Goal: Information Seeking & Learning: Learn about a topic

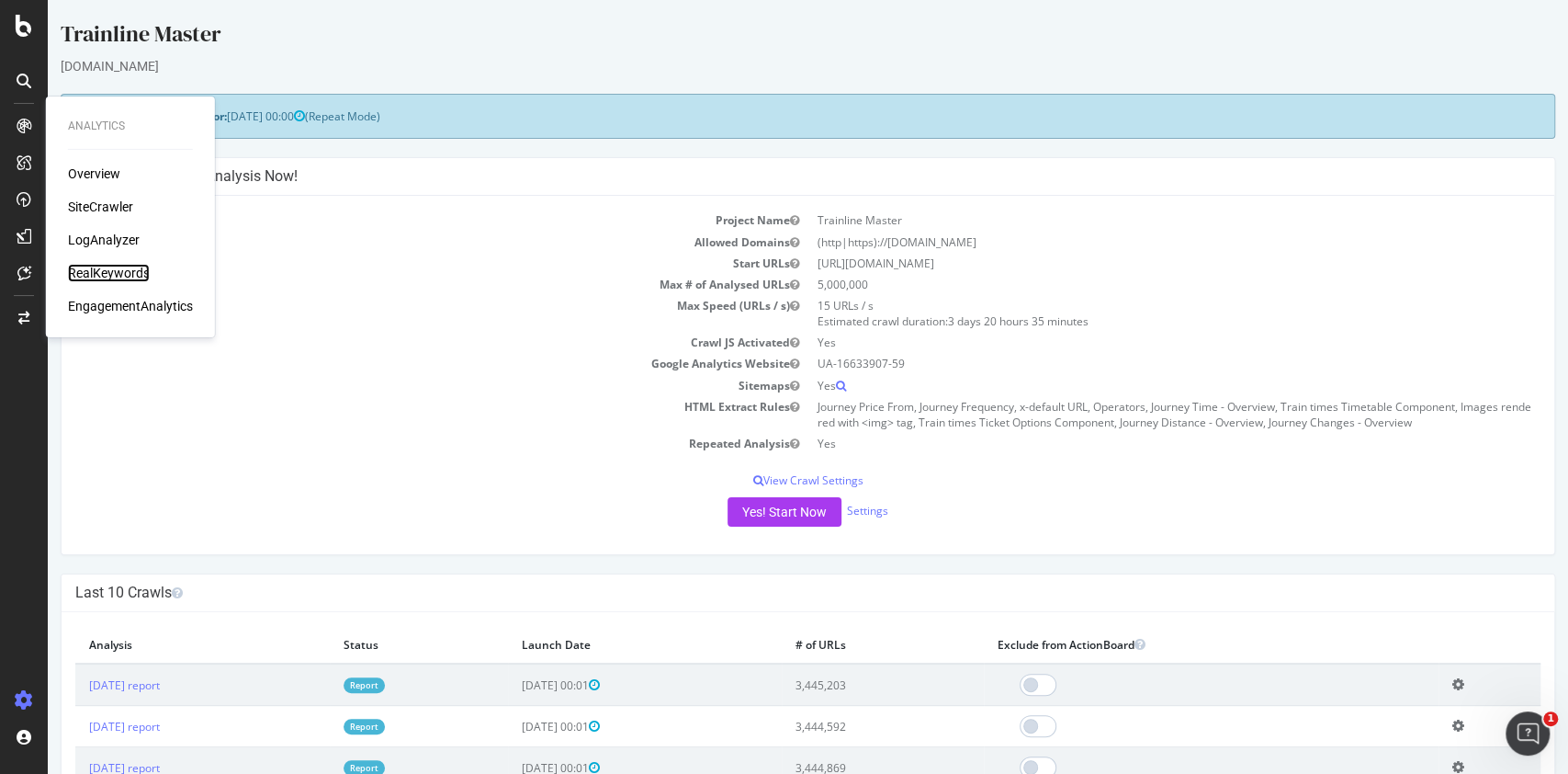
click at [105, 275] on div "RealKeywords" at bounding box center [109, 272] width 82 height 18
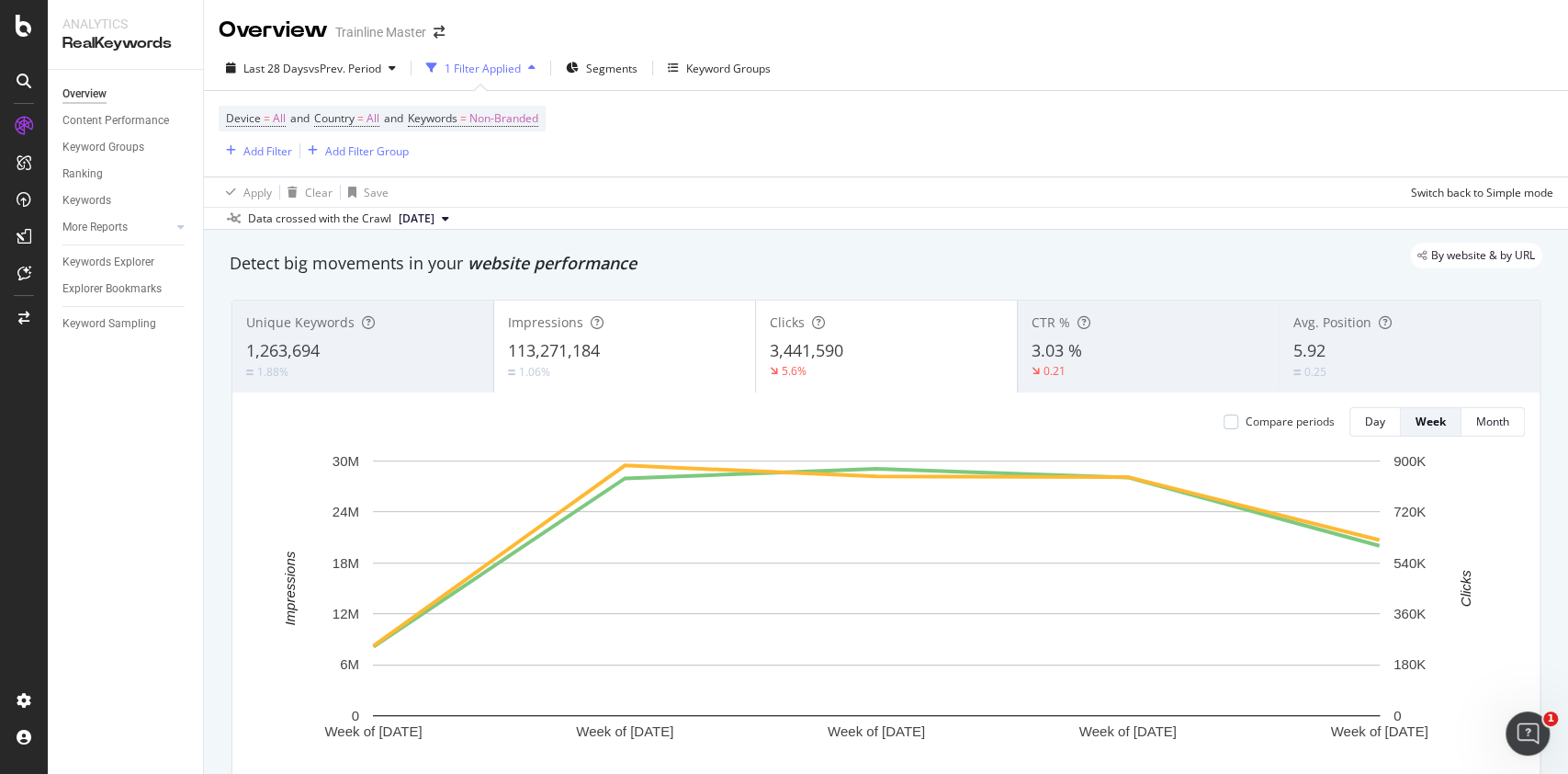
click at [1360, 331] on div "Avg. Position 5.92 0.25" at bounding box center [1409, 347] width 261 height 83
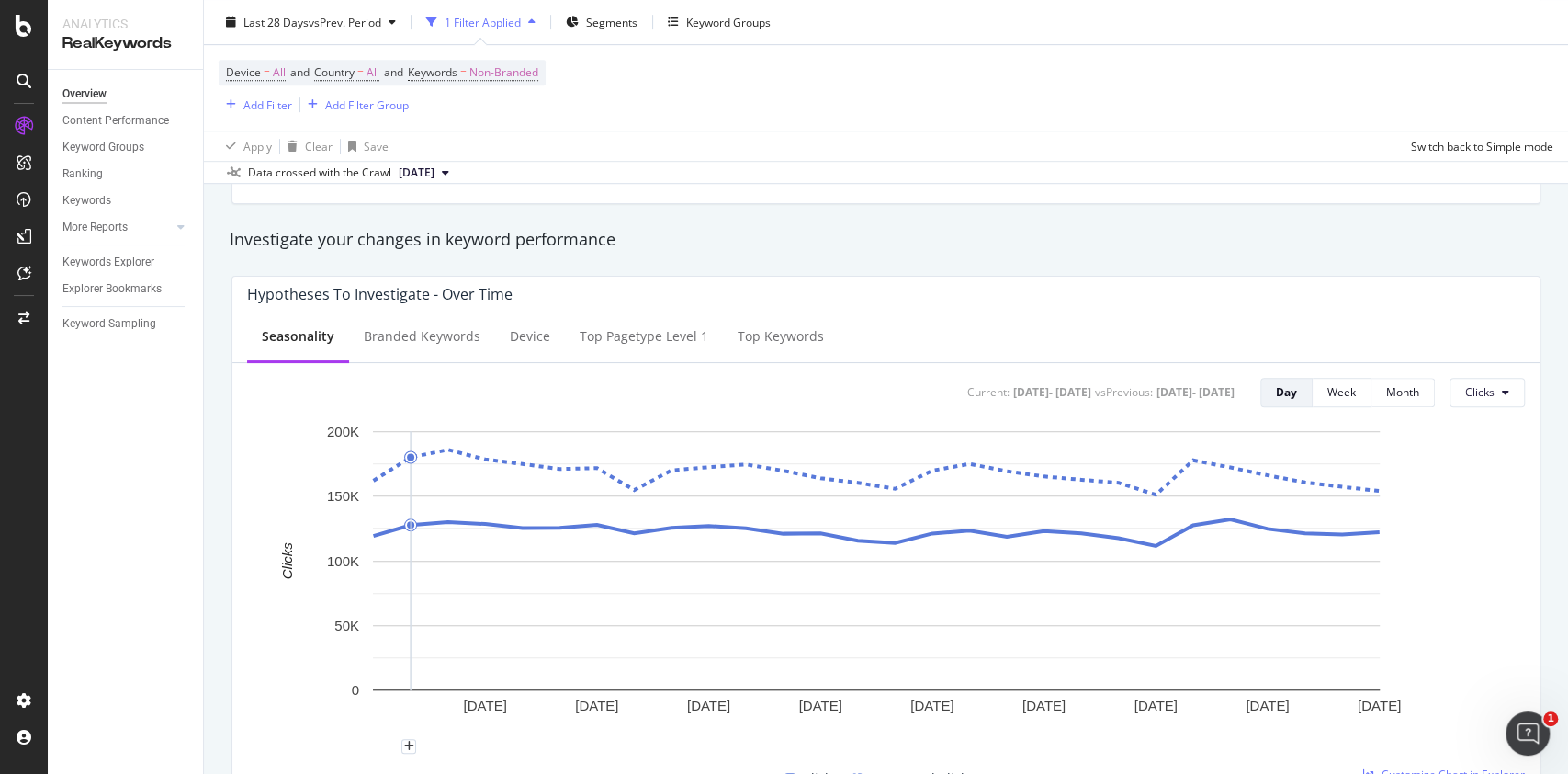
scroll to position [735, 0]
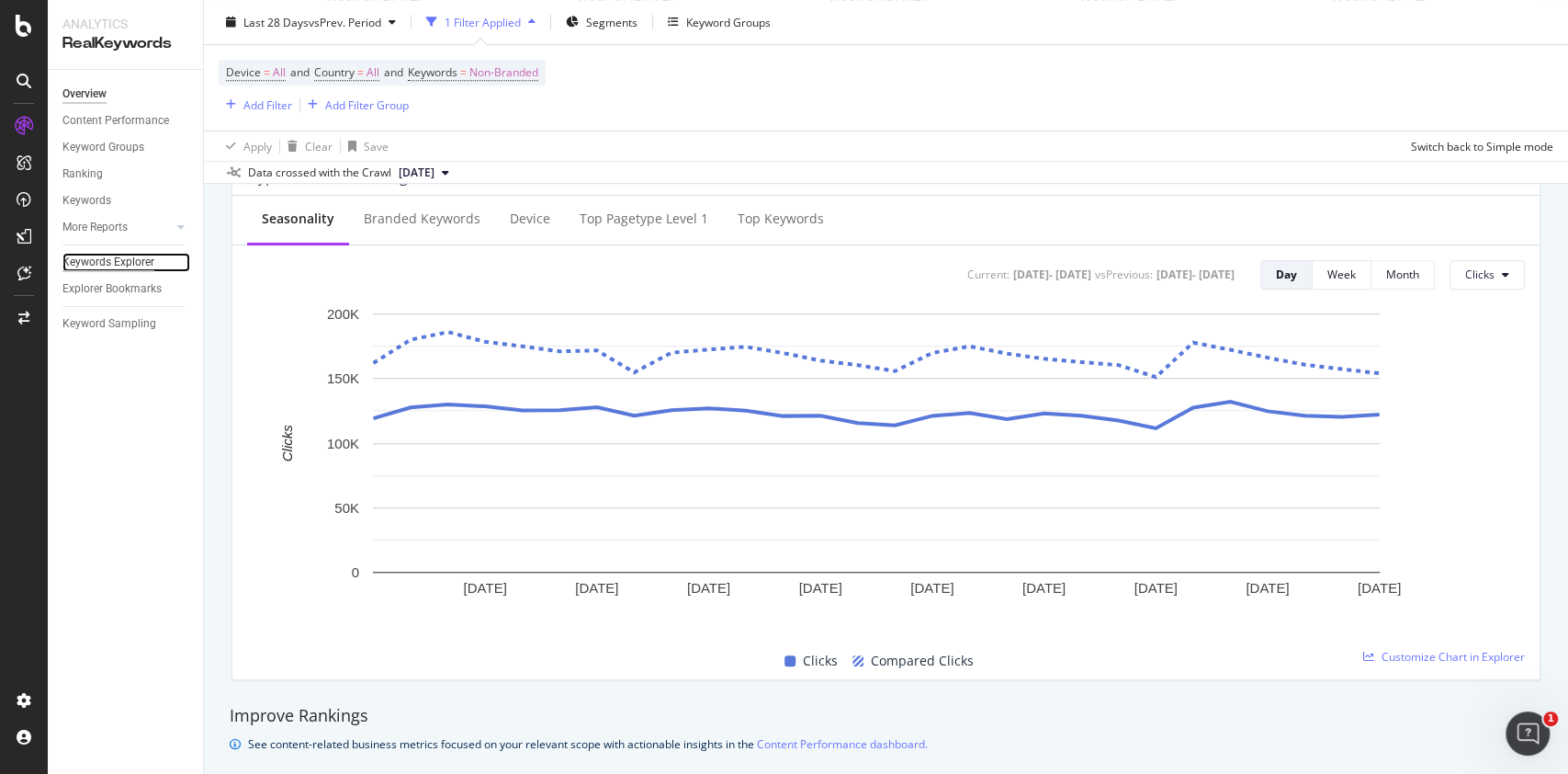
click at [108, 254] on div "Keywords Explorer" at bounding box center [108, 262] width 91 height 19
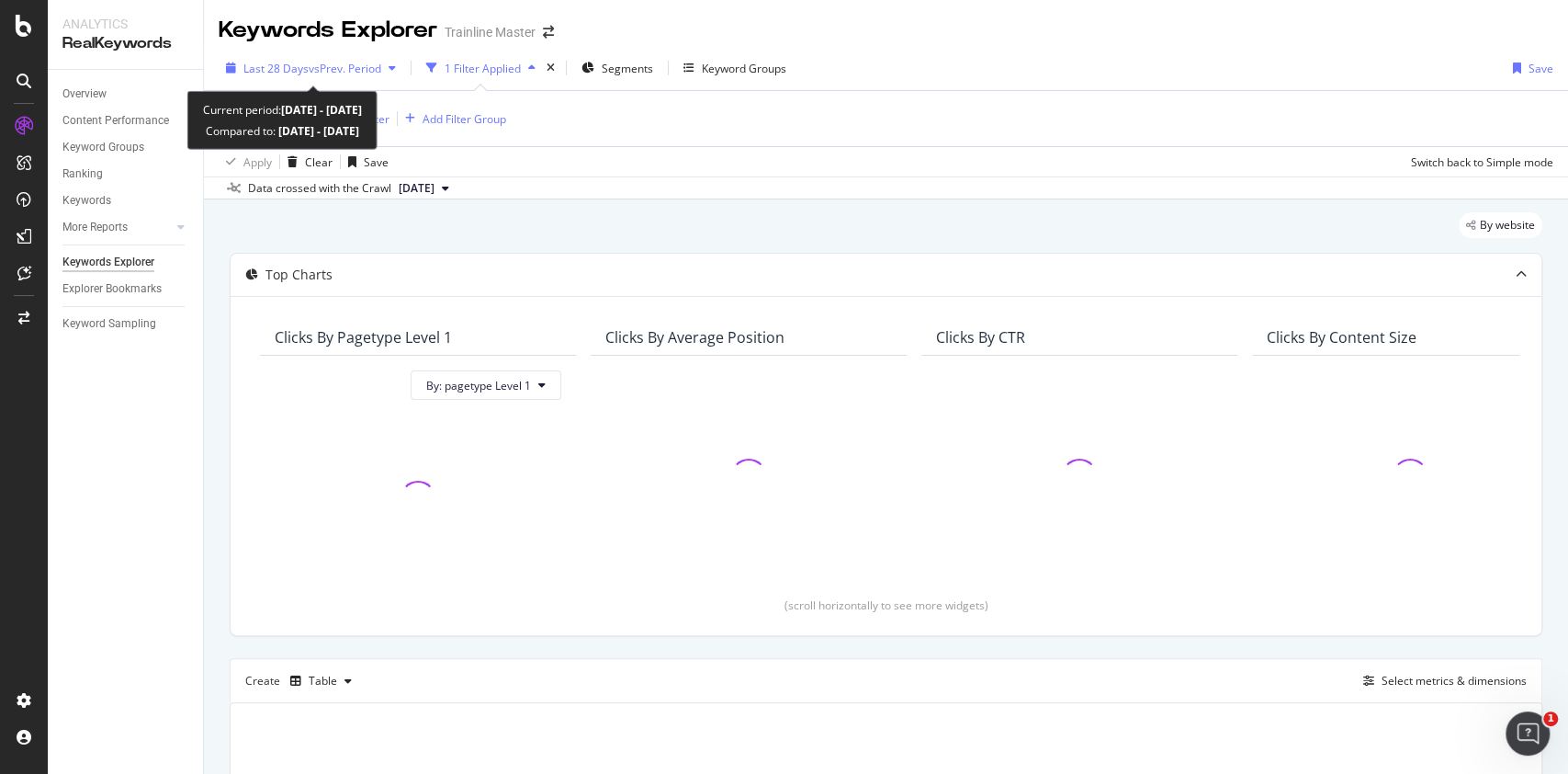
click at [346, 80] on div "Last 28 Days vs Prev. Period" at bounding box center [311, 67] width 185 height 28
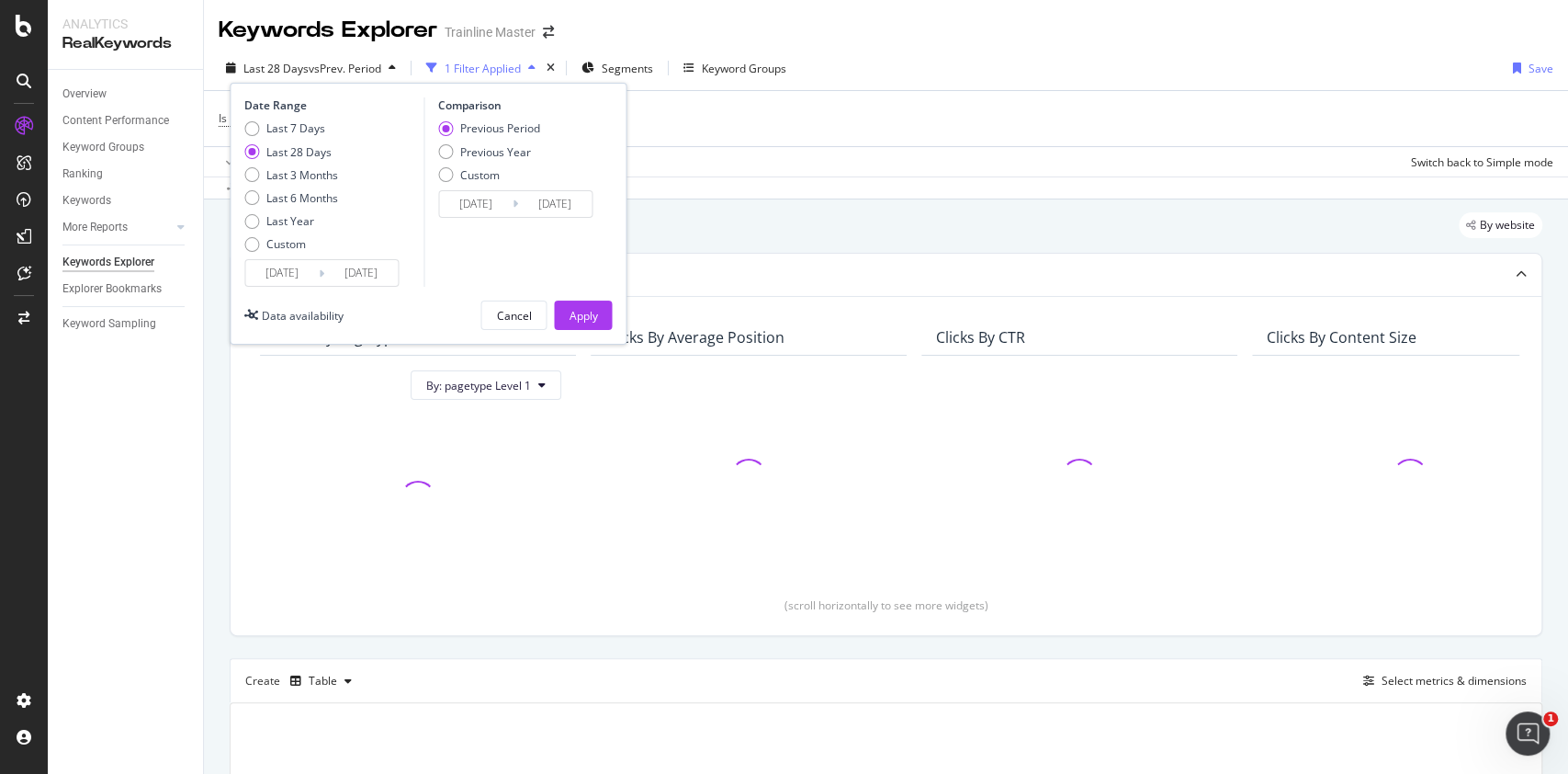
click at [717, 197] on div "Data crossed with the Crawl [DATE]" at bounding box center [886, 187] width 1364 height 22
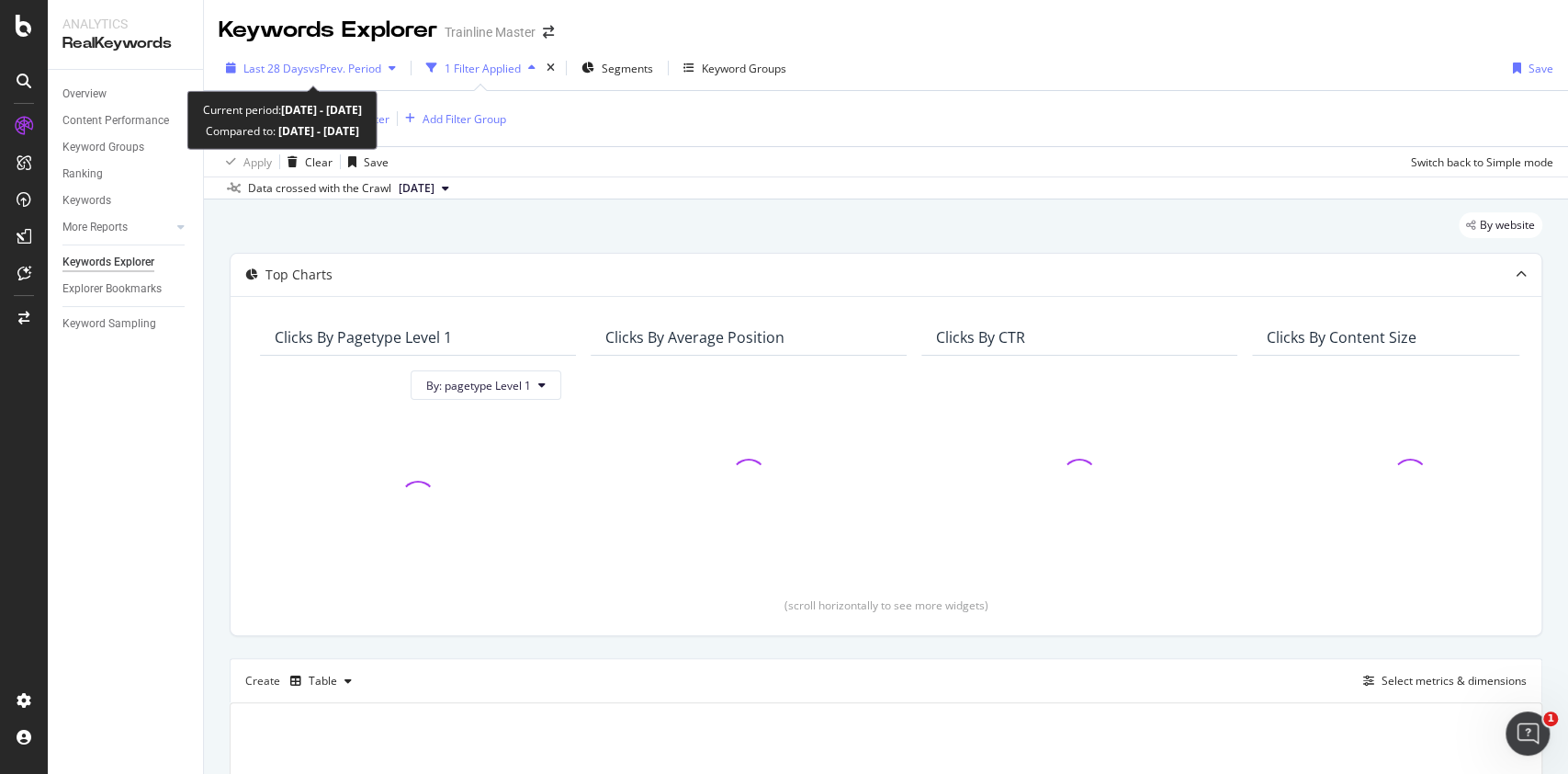
click at [357, 73] on span "vs Prev. Period" at bounding box center [345, 68] width 72 height 15
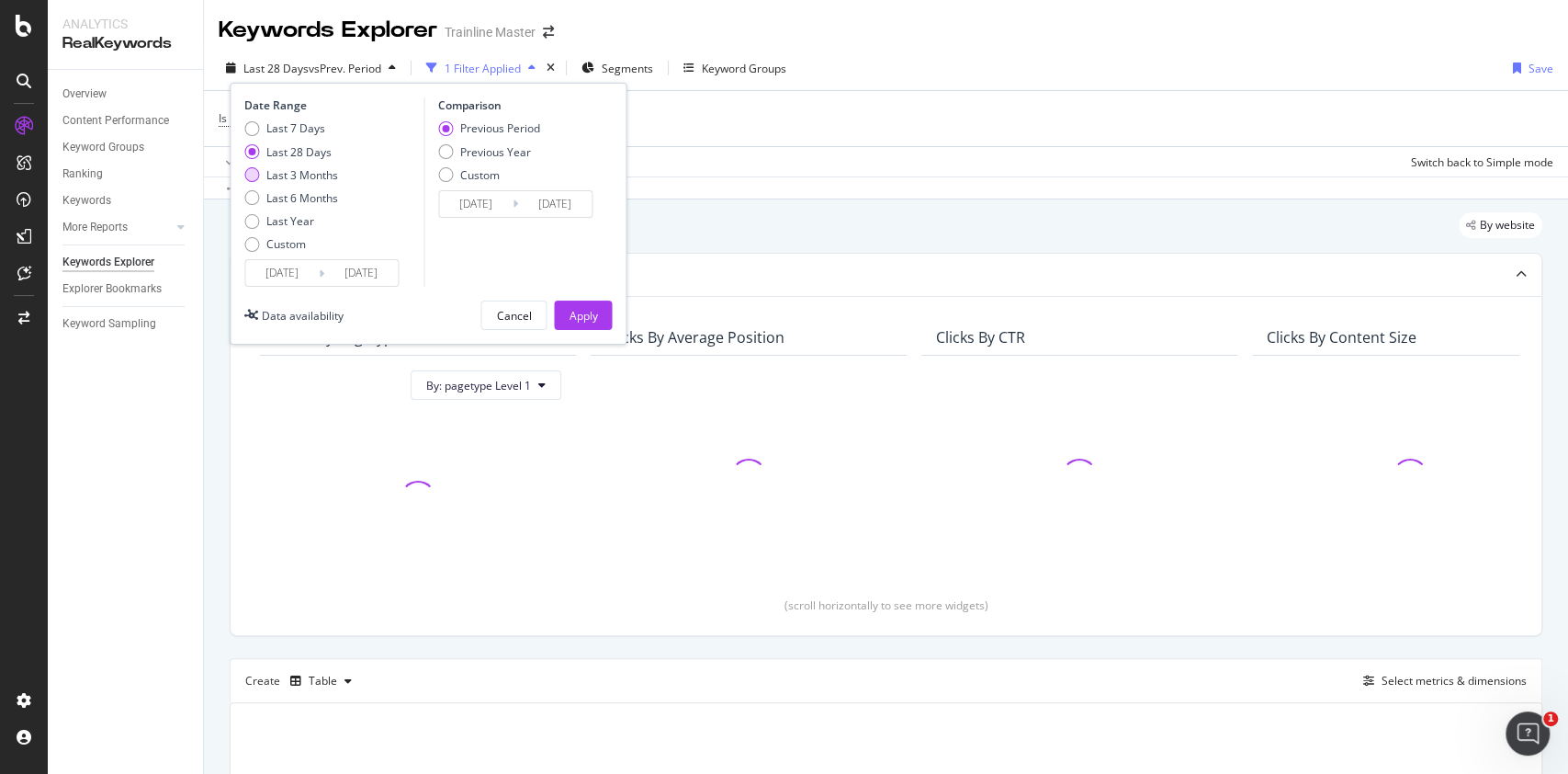
click at [299, 175] on div "Last 3 Months" at bounding box center [302, 175] width 71 height 15
type input "[DATE]"
click at [578, 321] on div "Apply" at bounding box center [583, 316] width 29 height 15
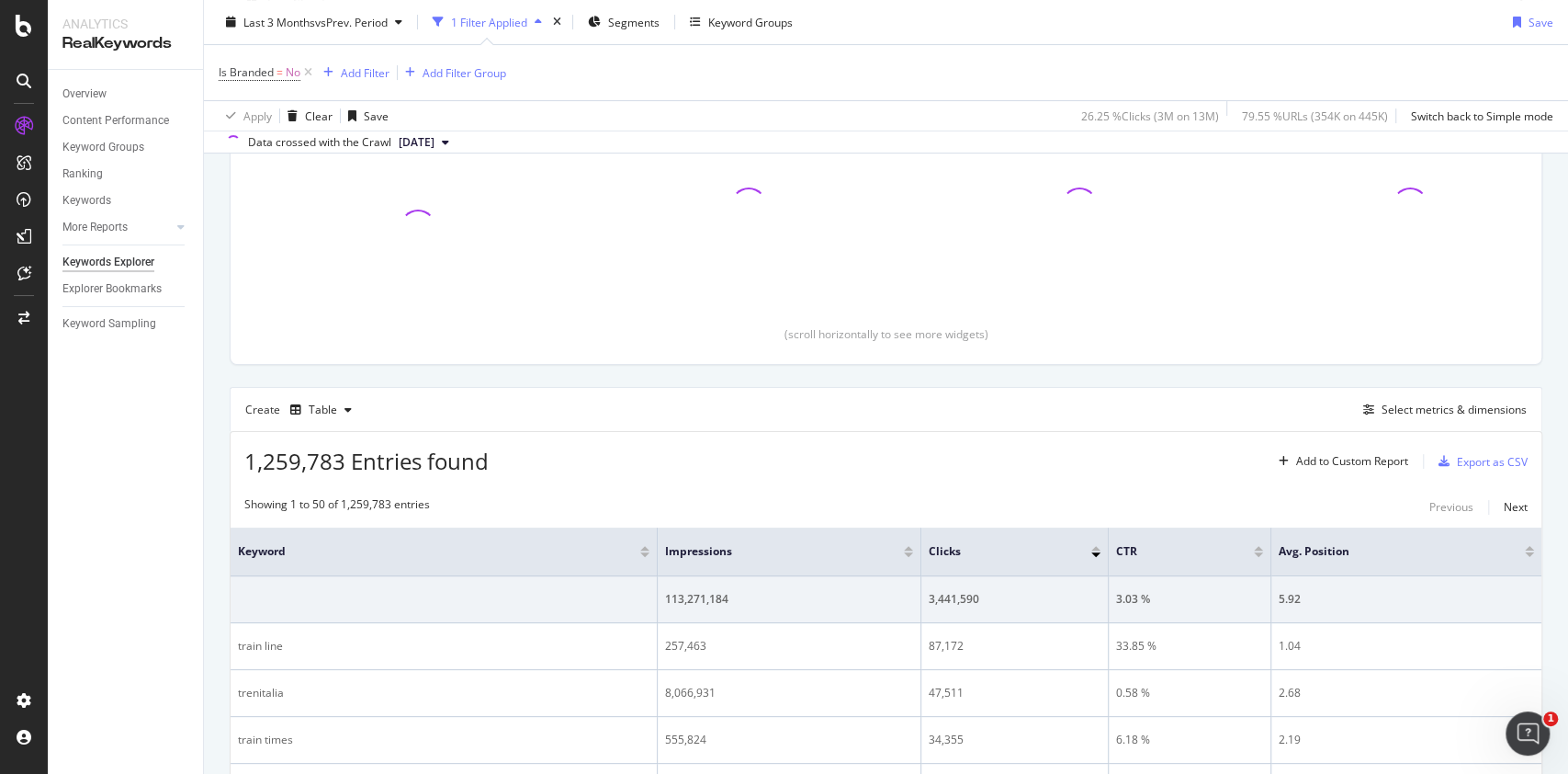
scroll to position [513, 0]
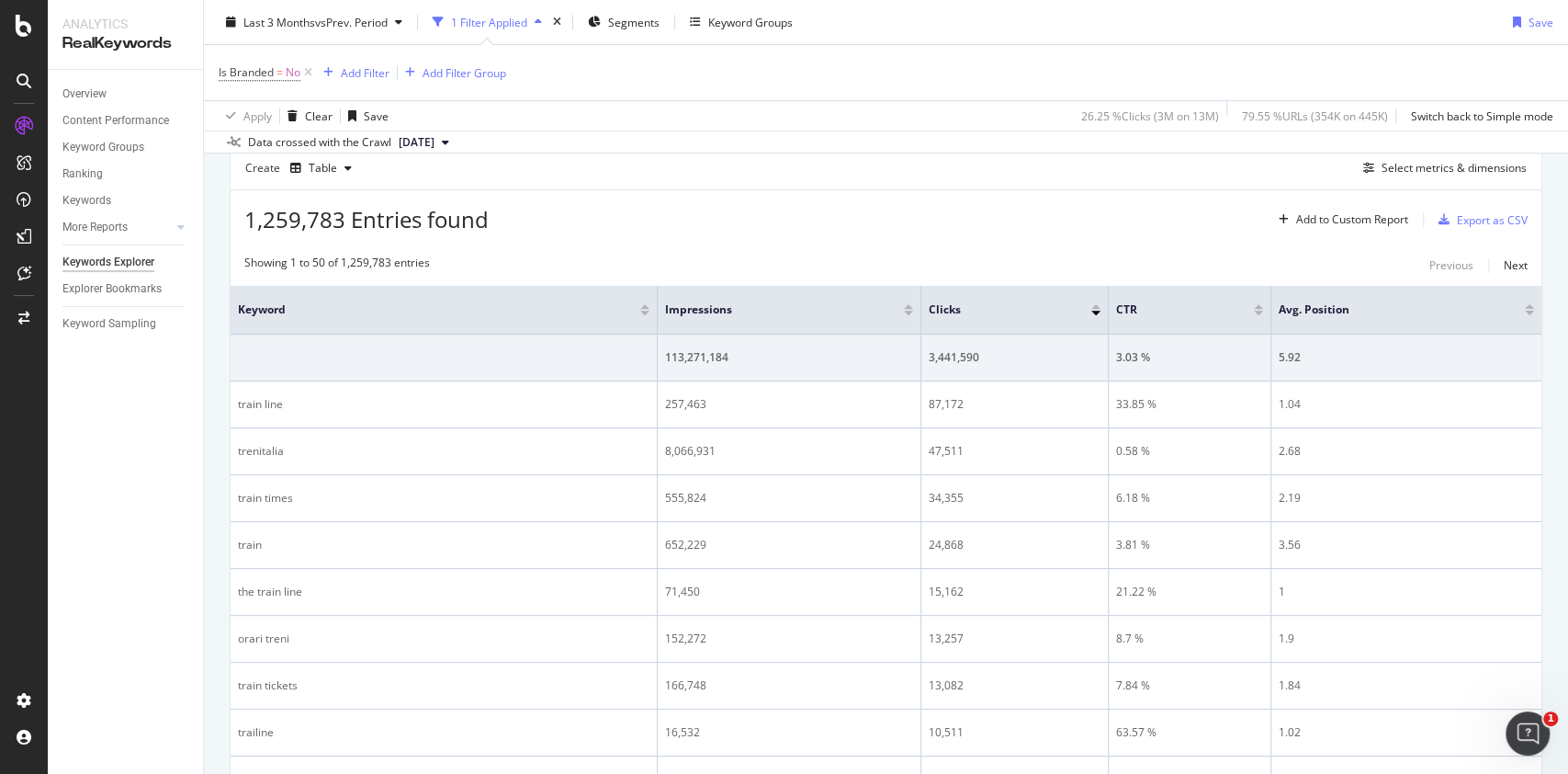
click at [1525, 311] on div at bounding box center [1529, 313] width 10 height 5
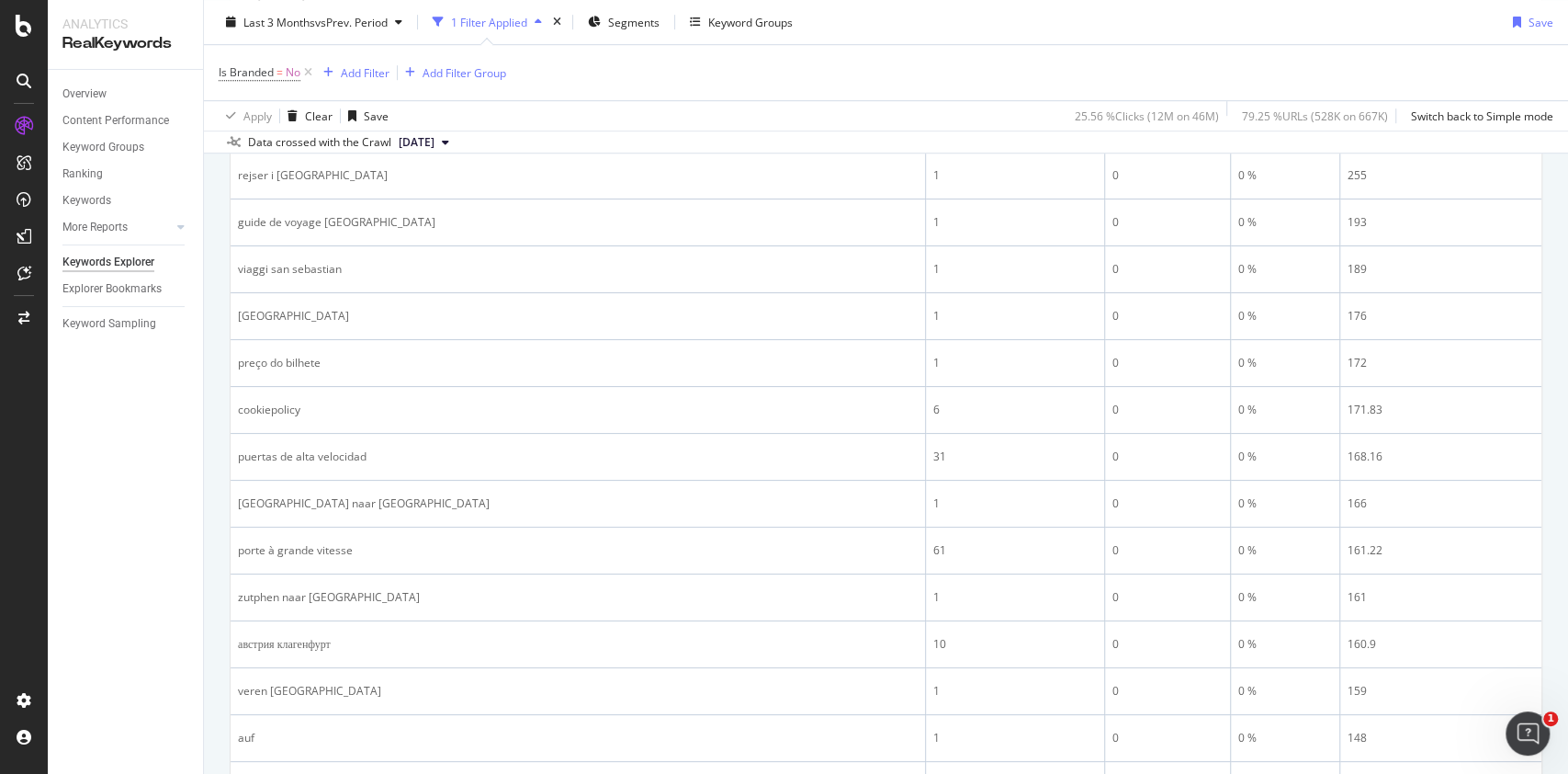
scroll to position [129, 0]
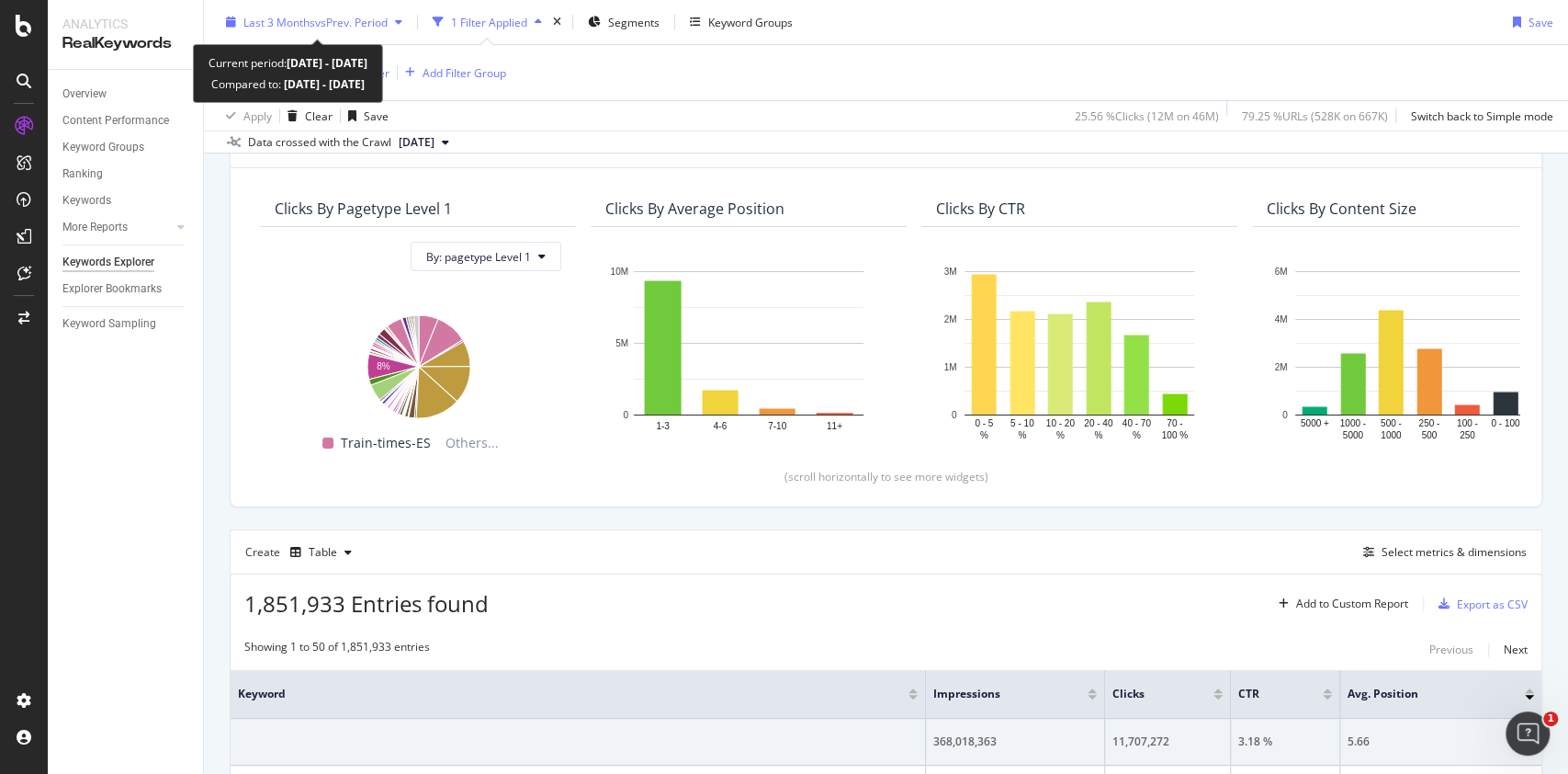
click at [309, 21] on span "Last 3 Months" at bounding box center [279, 21] width 71 height 15
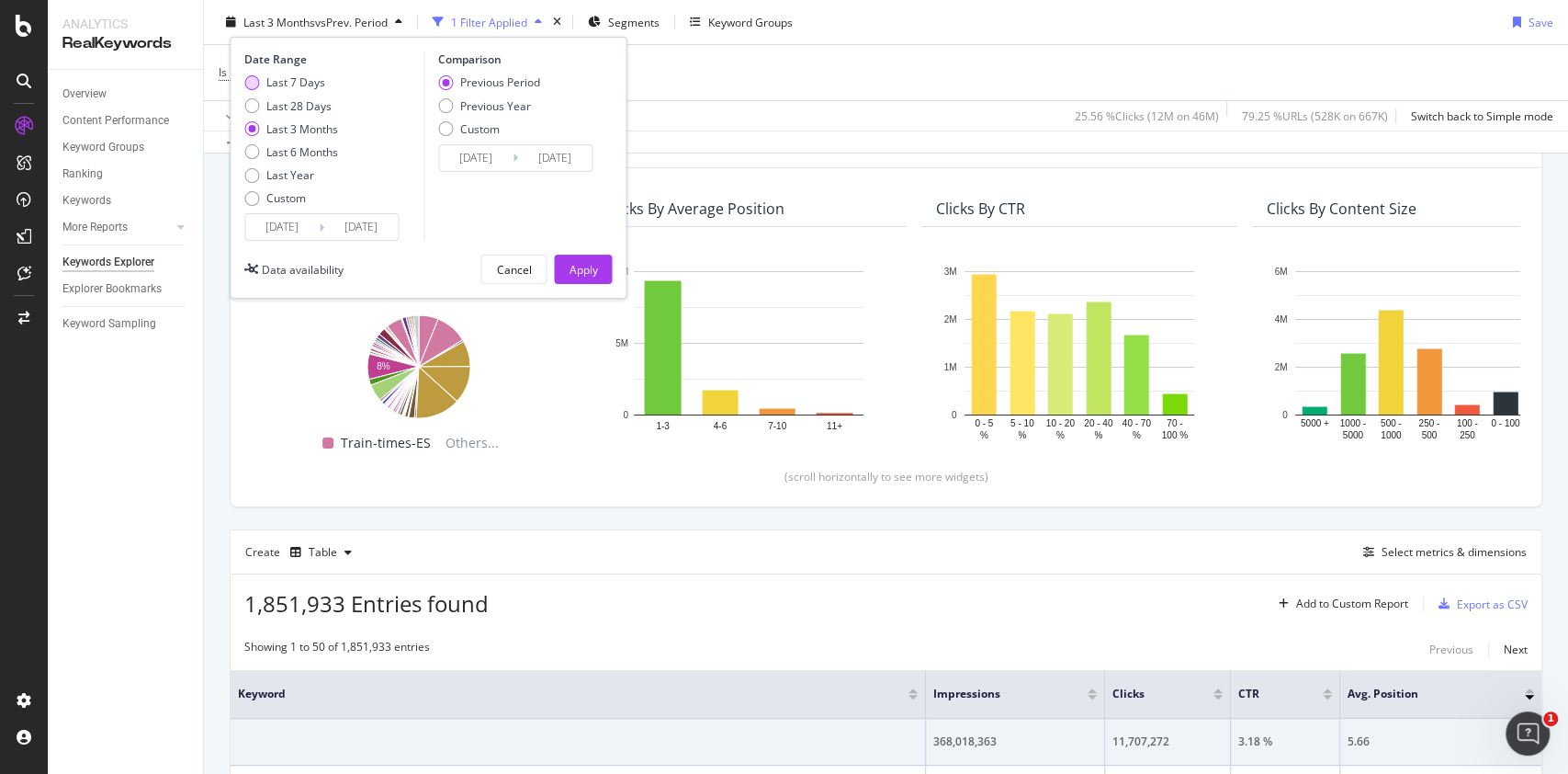
click at [322, 83] on div "Last 7 Days" at bounding box center [296, 82] width 59 height 15
type input "[DATE]"
click at [585, 272] on div "Apply" at bounding box center [583, 269] width 29 height 15
